Goal: Ask a question

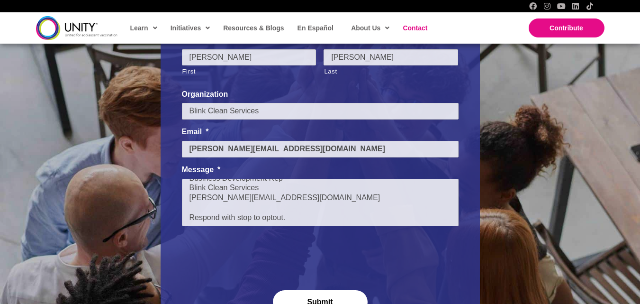
drag, startPoint x: 328, startPoint y: 289, endPoint x: 326, endPoint y: 297, distance: 8.1
click at [328, 291] on div "Submit" at bounding box center [320, 301] width 277 height 36
drag, startPoint x: 326, startPoint y: 297, endPoint x: 312, endPoint y: 293, distance: 14.3
click at [326, 298] on input "Submit" at bounding box center [320, 302] width 95 height 25
click at [246, 192] on textarea "I’m local and noticed your business—looks great! Quick question: how do you cur…" at bounding box center [320, 202] width 277 height 47
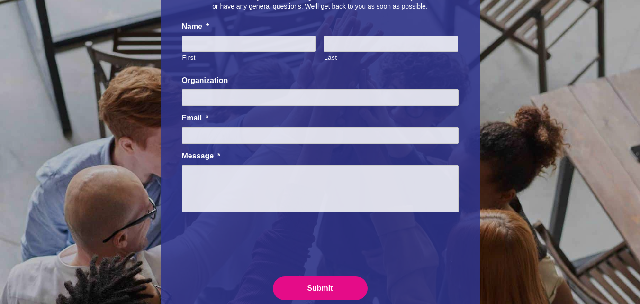
scroll to position [158, 0]
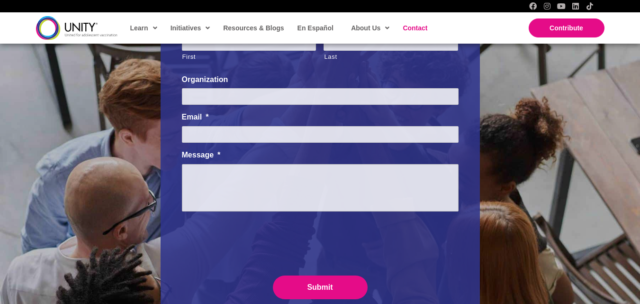
paste textarea "I’m local and noticed your business—looks great! Quick question: how do you cur…"
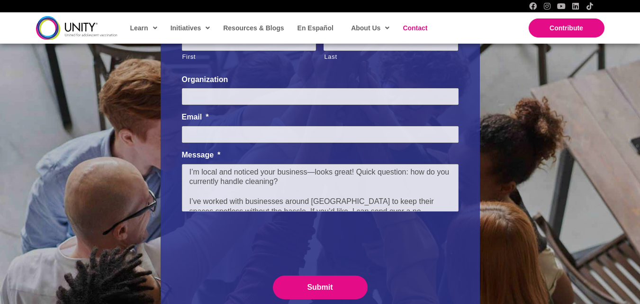
click at [195, 199] on textarea "I’m local and noticed your business—looks great! Quick question: how do you cur…" at bounding box center [320, 187] width 277 height 47
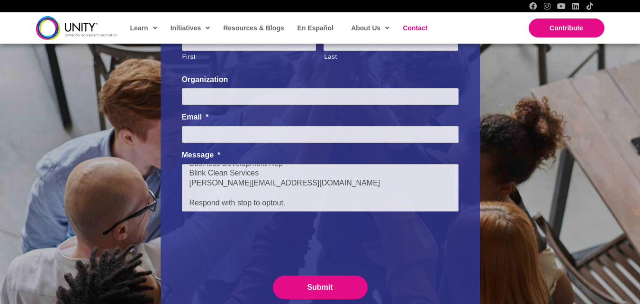
type textarea "I’m local and noticed your business—looks great! Quick question: how do you cur…"
drag, startPoint x: 246, startPoint y: 132, endPoint x: 255, endPoint y: 143, distance: 13.8
click at [246, 132] on input "Email *" at bounding box center [320, 134] width 277 height 17
type input "[PERSON_NAME][EMAIL_ADDRESS][DOMAIN_NAME]"
type input "[PERSON_NAME]"
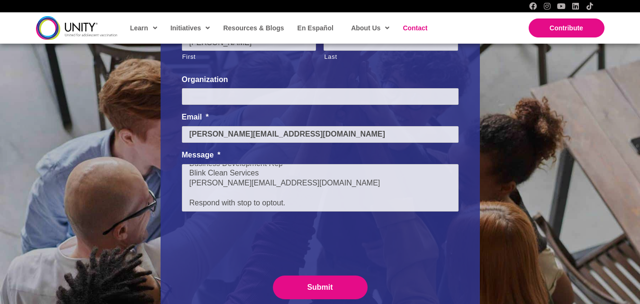
type input "[PERSON_NAME]"
type input "Blink Clean Services"
click at [266, 177] on textarea "I’m local and noticed your business—looks great! Quick question: how do you cur…" at bounding box center [320, 187] width 277 height 47
click at [250, 189] on textarea "I’m local and noticed your business—looks great! Quick question: how do you cur…" at bounding box center [320, 187] width 277 height 47
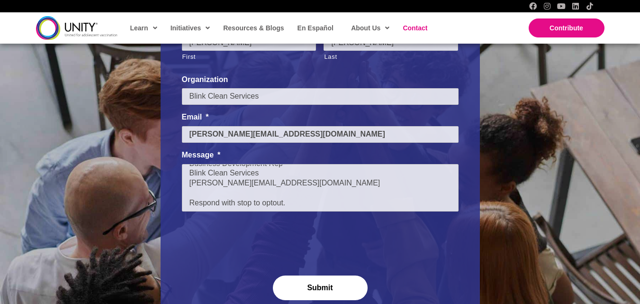
click at [315, 282] on input "Submit" at bounding box center [320, 287] width 95 height 25
